Goal: Task Accomplishment & Management: Manage account settings

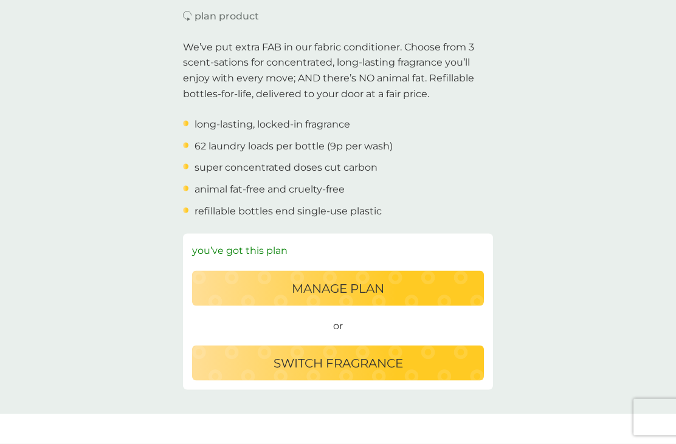
scroll to position [365, 0]
click at [345, 359] on p "switch fragrance" at bounding box center [339, 362] width 130 height 19
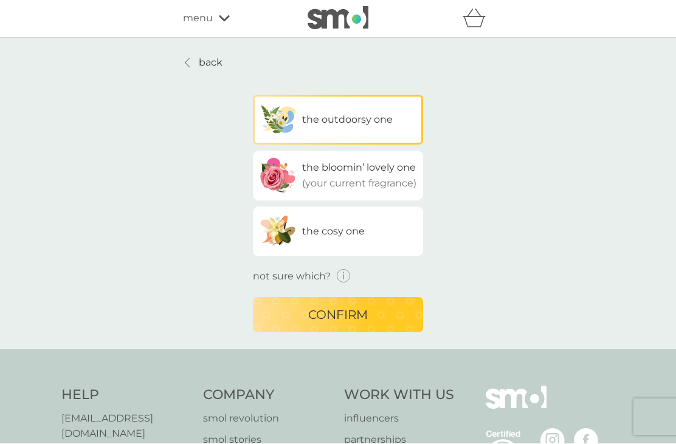
scroll to position [1, 0]
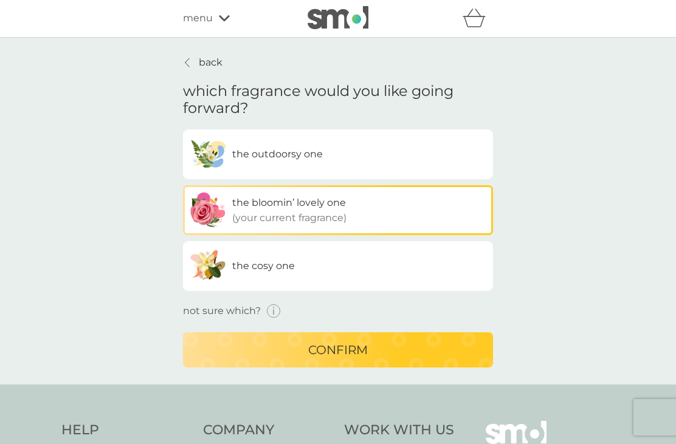
click at [379, 213] on label "the bloomin’ lovely one (your current fragrance)" at bounding box center [338, 210] width 310 height 50
click at [183, 130] on input "the bloomin’ lovely one (your current fragrance)" at bounding box center [183, 130] width 0 height 0
click at [353, 355] on p "confirm" at bounding box center [338, 350] width 60 height 19
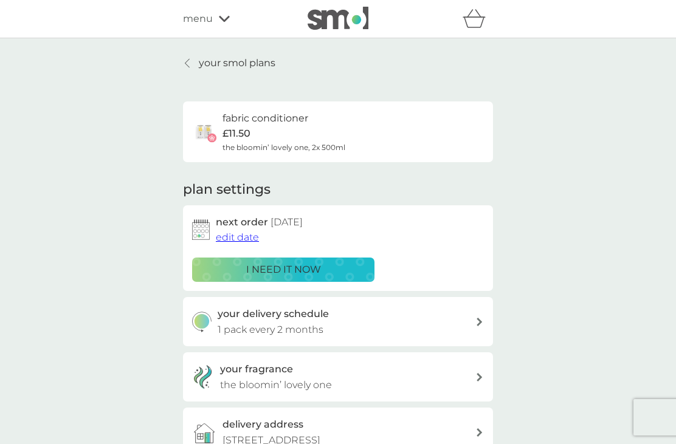
click at [239, 232] on span "edit date" at bounding box center [237, 238] width 43 height 12
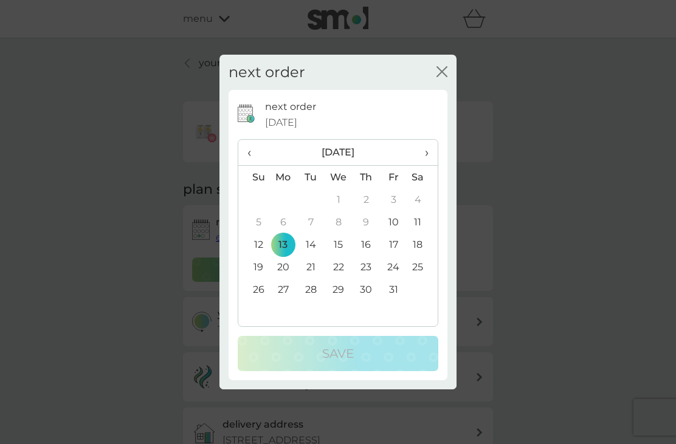
click at [424, 153] on span "›" at bounding box center [423, 153] width 12 height 26
click at [424, 150] on span "›" at bounding box center [423, 153] width 12 height 26
click at [429, 149] on th "›" at bounding box center [422, 153] width 30 height 26
click at [347, 243] on td "14" at bounding box center [339, 244] width 28 height 22
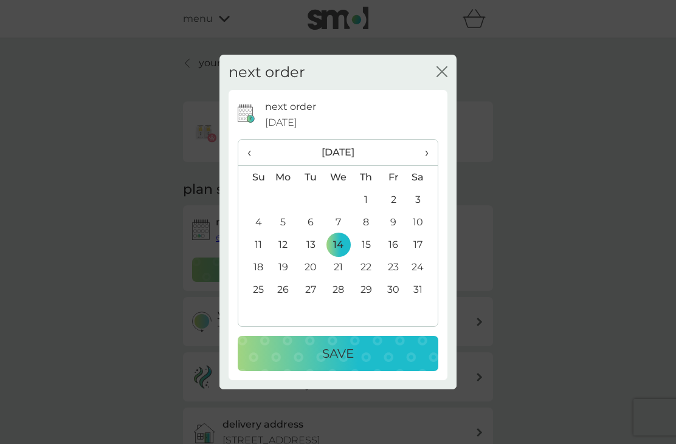
click at [345, 353] on p "Save" at bounding box center [338, 353] width 32 height 19
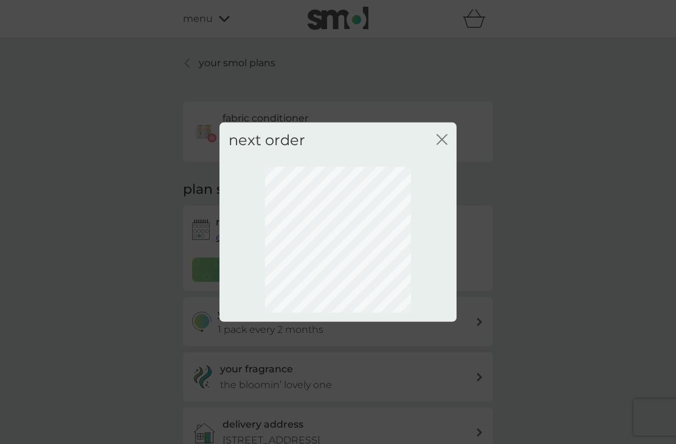
click at [443, 137] on icon "close" at bounding box center [442, 139] width 11 height 11
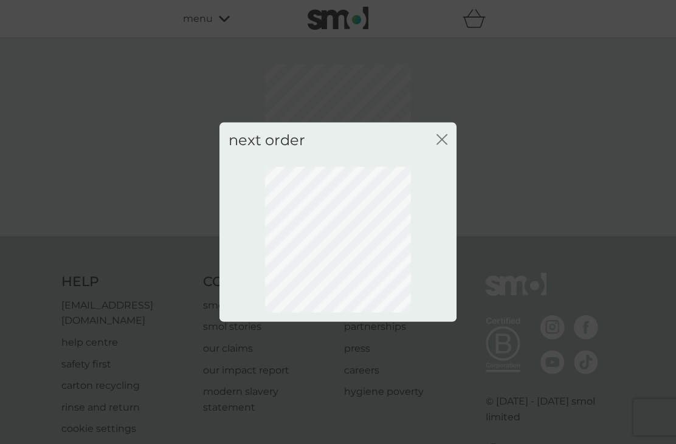
click at [439, 140] on icon "close" at bounding box center [442, 139] width 11 height 11
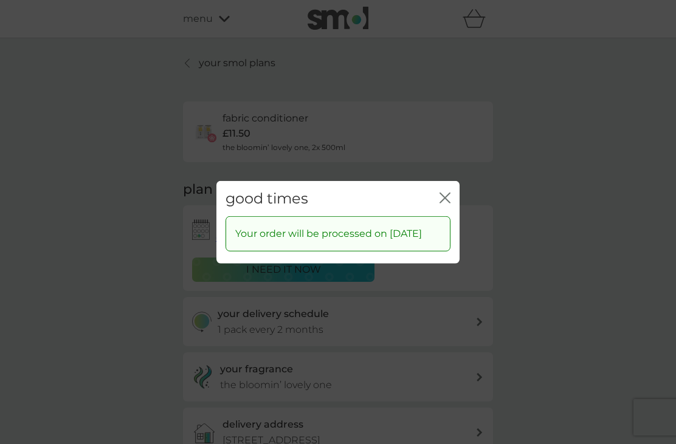
click at [443, 195] on icon "close" at bounding box center [445, 197] width 11 height 11
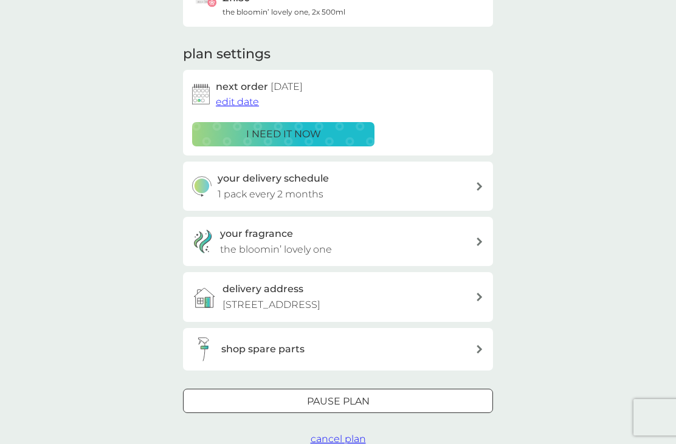
scroll to position [135, 0]
click at [343, 396] on div at bounding box center [338, 402] width 44 height 13
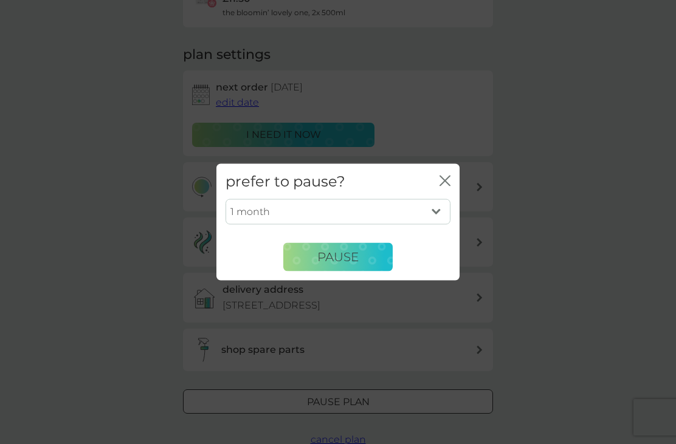
click at [443, 206] on select "1 month 2 months 3 months 4 months 5 months 6 months" at bounding box center [338, 212] width 225 height 26
select select "3"
click at [345, 257] on span "Pause" at bounding box center [337, 257] width 41 height 15
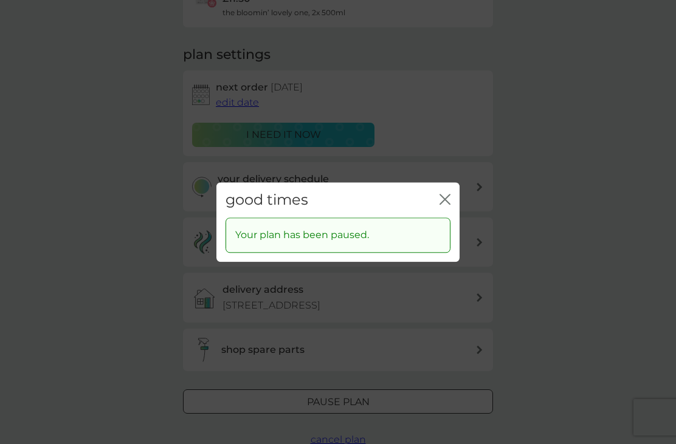
click at [444, 195] on icon "close" at bounding box center [445, 199] width 11 height 11
